Goal: Task Accomplishment & Management: Manage account settings

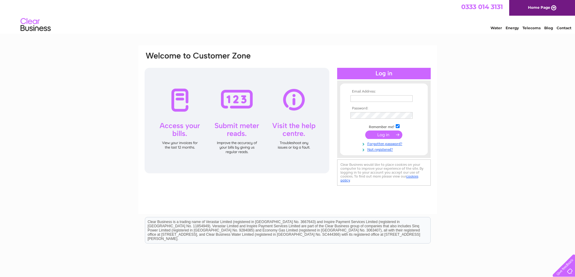
type input "roddythekeg@aol.com"
click at [384, 133] on input "submit" at bounding box center [383, 135] width 37 height 8
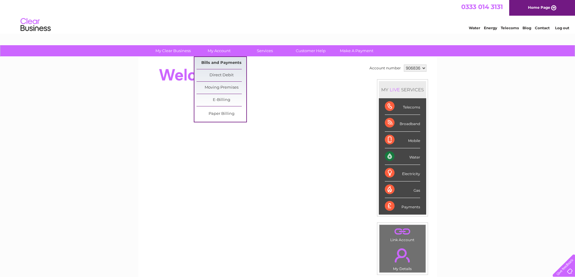
click at [215, 61] on link "Bills and Payments" at bounding box center [221, 63] width 50 height 12
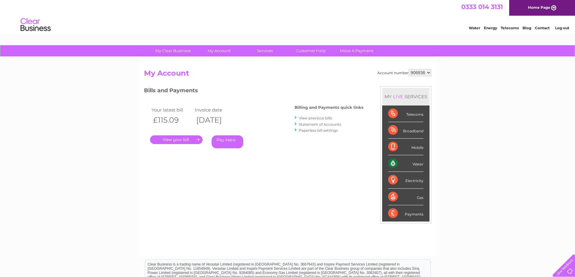
click at [178, 140] on link "." at bounding box center [176, 139] width 53 height 9
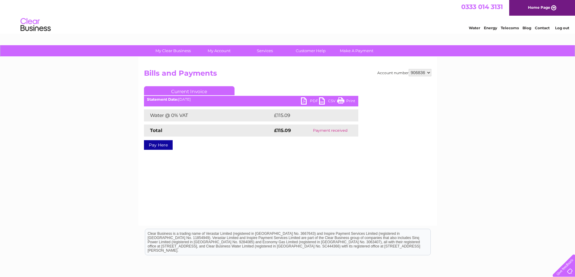
click at [301, 101] on link "PDF" at bounding box center [310, 101] width 18 height 9
